Goal: Transaction & Acquisition: Book appointment/travel/reservation

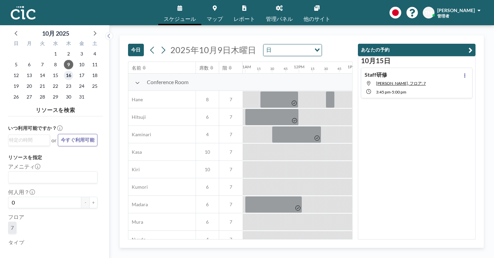
click at [64, 71] on span "16" at bounding box center [68, 75] width 9 height 9
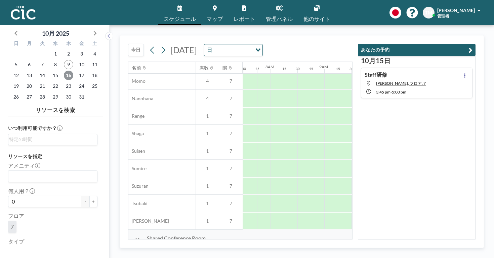
scroll to position [333, 405]
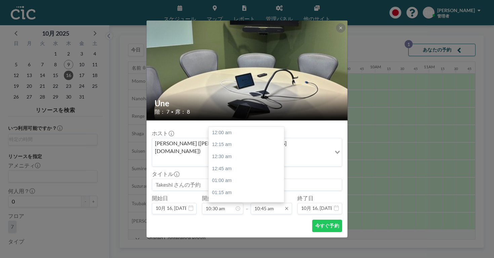
scroll to position [461, 0]
click at [233, 191] on div "11:00 am" at bounding box center [246, 197] width 75 height 12
type input "11:00 am"
click at [223, 203] on input "10:30 am" at bounding box center [222, 208] width 41 height 11
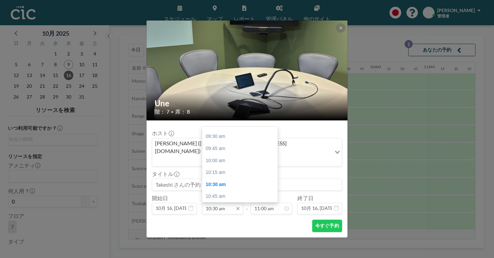
click at [222, 203] on input "10:30 am" at bounding box center [222, 208] width 41 height 11
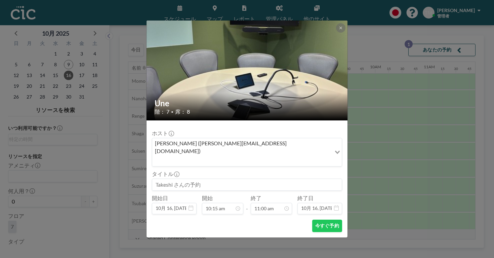
type input "10:15 am"
click at [200, 179] on input at bounding box center [246, 184] width 189 height 11
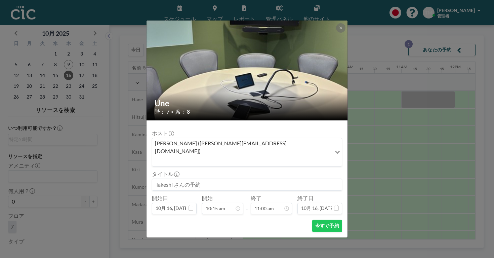
scroll to position [0, 437]
type input "Orientation Tour"
drag, startPoint x: 211, startPoint y: 168, endPoint x: 155, endPoint y: 168, distance: 56.8
click at [155, 168] on div "Une 階： 7 • 席： 8 ホスト [PERSON_NAME] ([PERSON_NAME][EMAIL_ADDRESS][DOMAIN_NAME]) L…" at bounding box center [247, 129] width 494 height 258
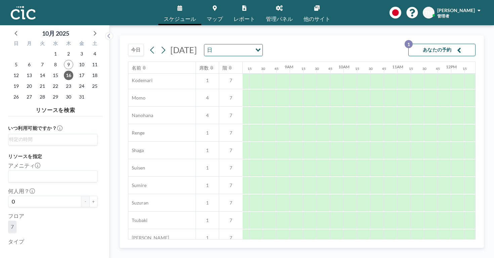
scroll to position [333, 437]
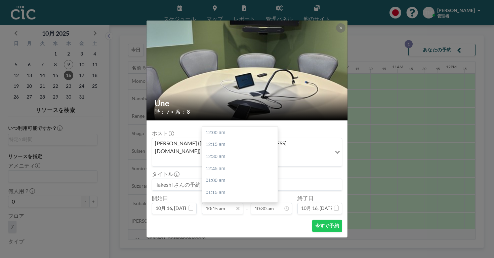
scroll to position [440, 0]
click at [200, 179] on input at bounding box center [246, 184] width 189 height 11
paste input "| Regular"
type input "| Regular"
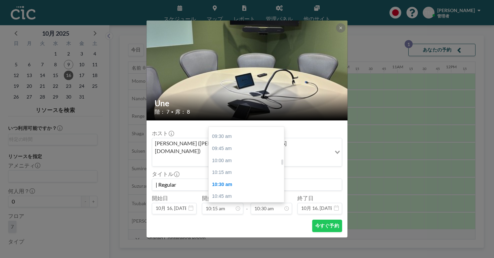
click at [233, 202] on div "11:00 am" at bounding box center [246, 208] width 75 height 12
type input "11:00 am"
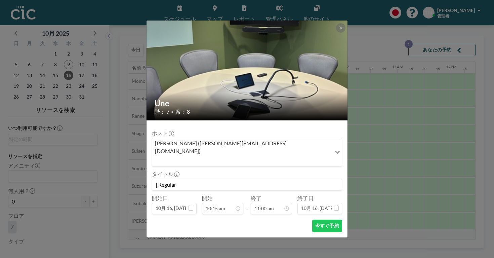
drag, startPoint x: 197, startPoint y: 166, endPoint x: 164, endPoint y: 166, distance: 32.9
click at [164, 166] on div "Une 階： 7 • 席： 8 [PERSON_NAME] ([PERSON_NAME][EMAIL_ADDRESS][DOMAIN_NAME]) Loadi…" at bounding box center [247, 129] width 494 height 258
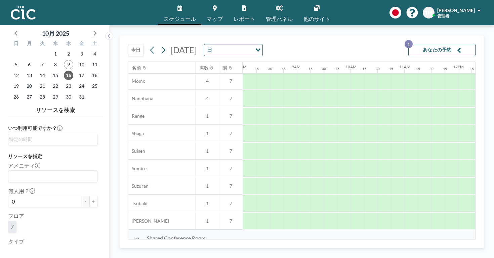
scroll to position [333, 428]
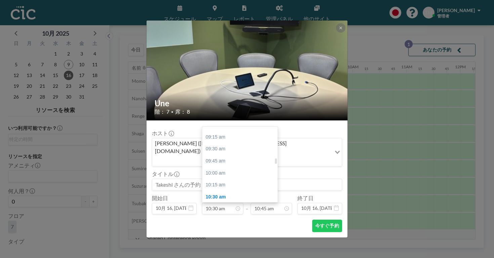
scroll to position [436, 0]
click at [225, 181] on div "10:15 am" at bounding box center [239, 187] width 75 height 12
type input "10:15 am"
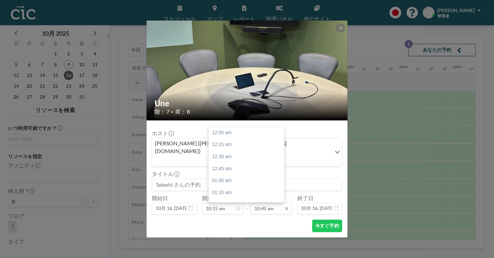
scroll to position [461, 0]
click at [262, 203] on input "10:45 am" at bounding box center [271, 208] width 41 height 11
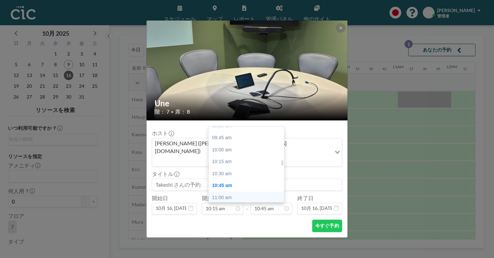
scroll to position [0, 437]
click at [236, 191] on div "11:00 am" at bounding box center [246, 197] width 75 height 12
type input "11:00 am"
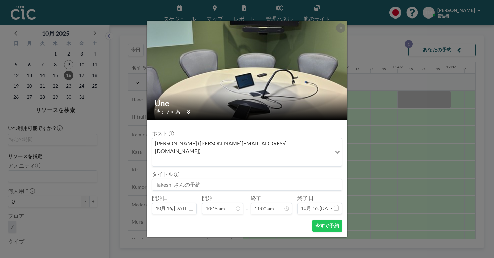
click at [194, 179] on input at bounding box center [246, 184] width 189 height 11
drag, startPoint x: 214, startPoint y: 170, endPoint x: 173, endPoint y: 167, distance: 41.8
click at [173, 179] on input "Orientation Tour" at bounding box center [246, 184] width 189 height 11
type input "Orientation Tour"
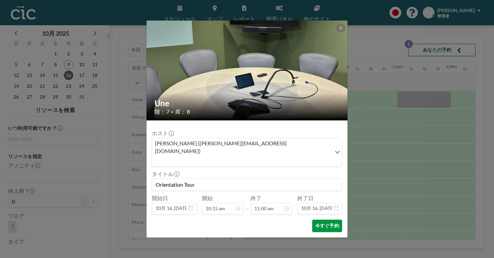
click at [312, 219] on button "今すぐ予約" at bounding box center [327, 225] width 30 height 12
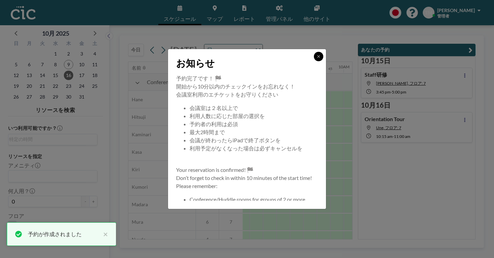
click at [317, 57] on icon at bounding box center [318, 56] width 2 height 2
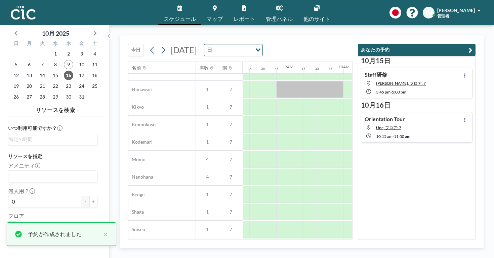
scroll to position [333, 437]
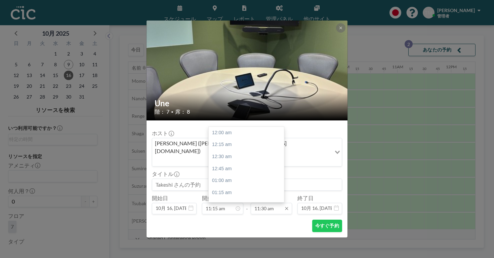
scroll to position [493, 0]
click at [239, 207] on div "12:00 pm" at bounding box center [246, 213] width 75 height 12
type input "12:00 pm"
click at [222, 179] on input at bounding box center [246, 184] width 189 height 11
paste input "Orientation Tour"
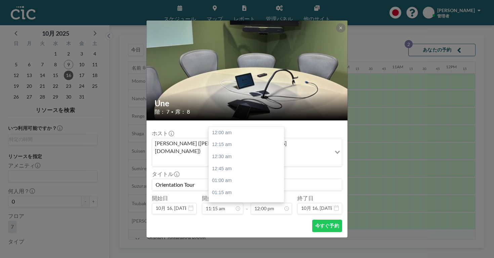
scroll to position [515, 0]
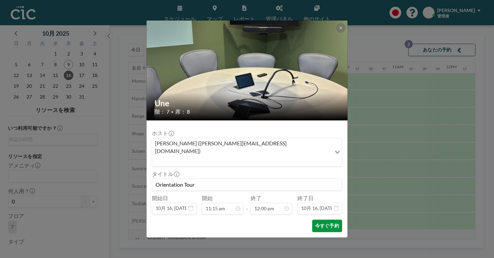
type input "Orientation Tour"
click at [312, 219] on button "今すぐ予約" at bounding box center [327, 225] width 30 height 12
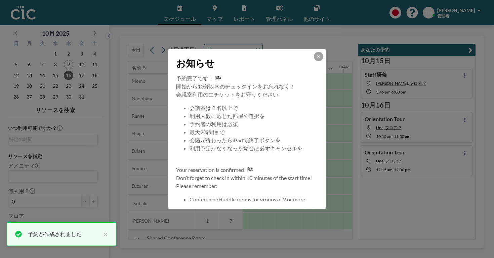
click at [304, 74] on div "お知らせ" at bounding box center [247, 61] width 158 height 25
click at [317, 57] on icon at bounding box center [318, 56] width 2 height 2
